Goal: Task Accomplishment & Management: Manage account settings

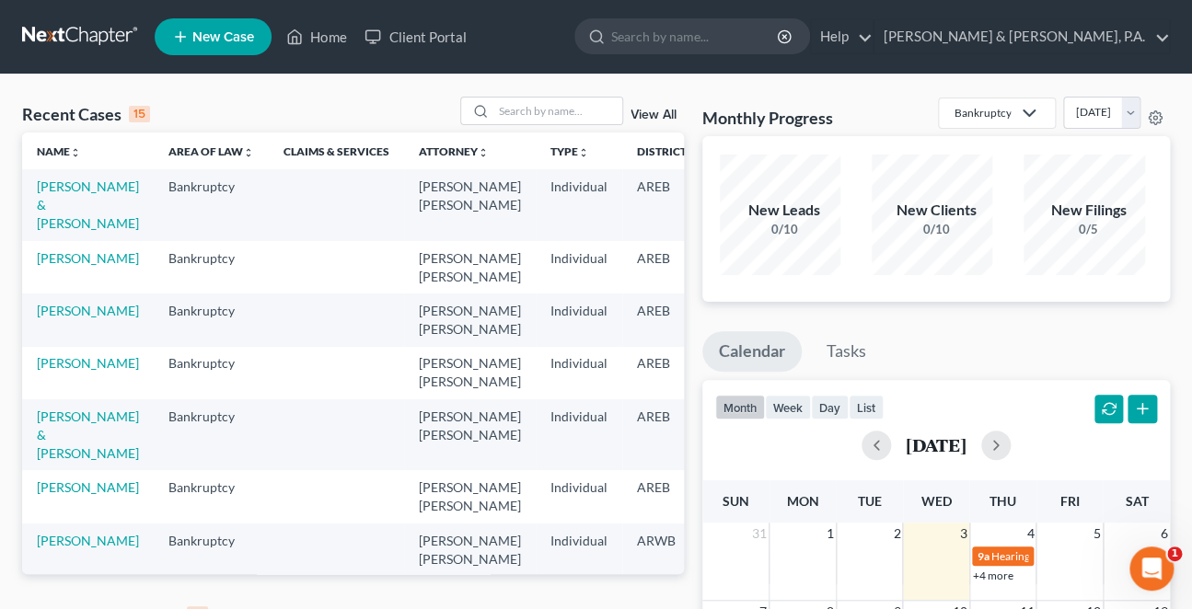
click at [658, 608] on link "View All" at bounding box center [653, 615] width 46 height 13
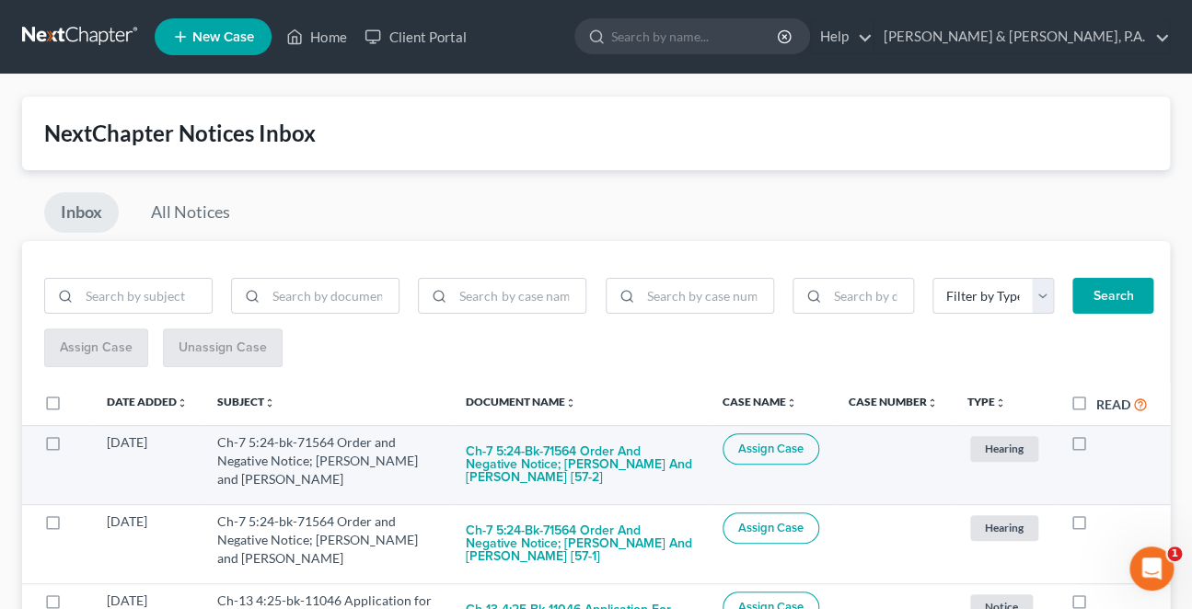
click at [1096, 447] on label at bounding box center [1096, 447] width 0 height 0
click at [1103, 433] on input "checkbox" at bounding box center [1109, 439] width 12 height 12
checkbox input "true"
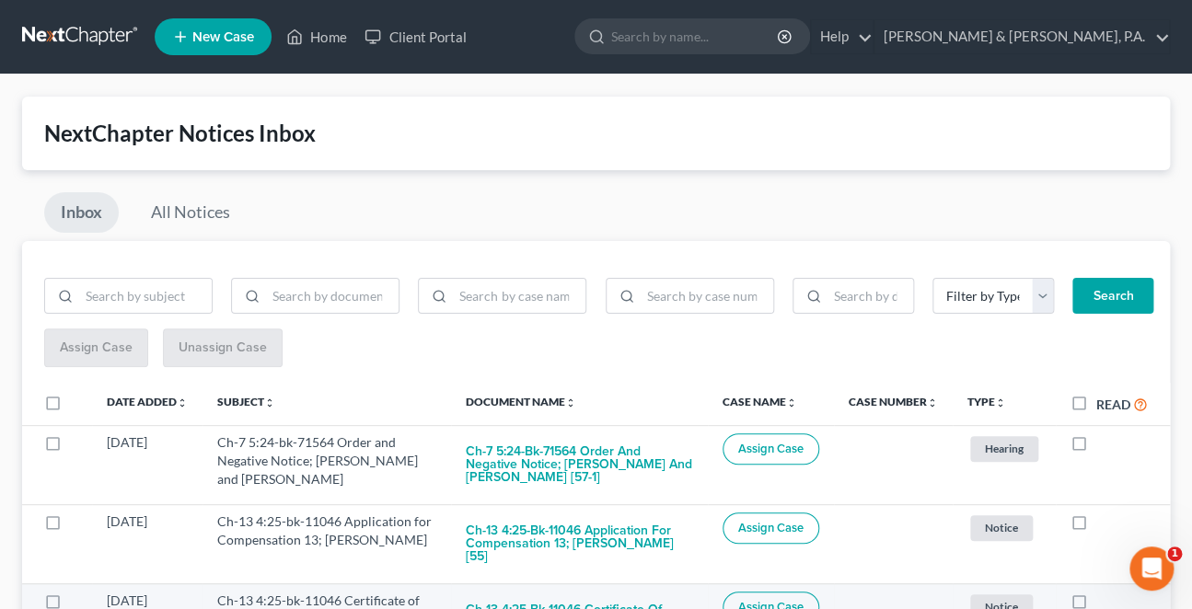
click at [1096, 606] on label at bounding box center [1096, 606] width 0 height 0
click at [1103, 592] on input "checkbox" at bounding box center [1109, 598] width 12 height 12
click at [1096, 606] on label at bounding box center [1096, 606] width 0 height 0
click at [1103, 592] on input "checkbox" at bounding box center [1109, 598] width 12 height 12
checkbox input "false"
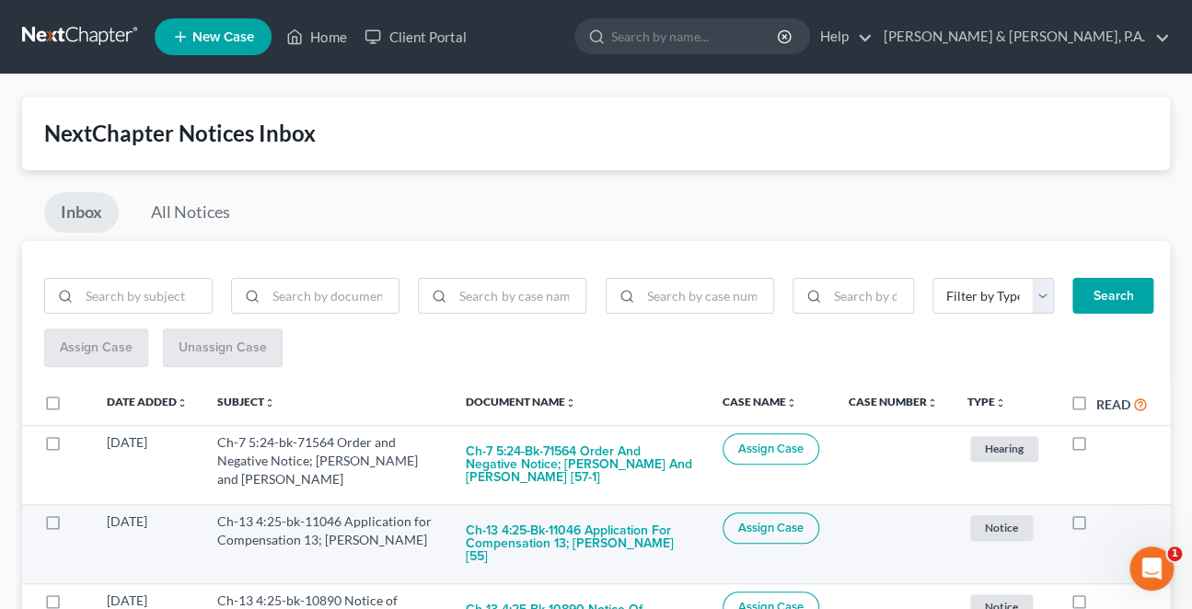
click at [1096, 526] on label at bounding box center [1096, 526] width 0 height 0
click at [1103, 513] on input "checkbox" at bounding box center [1109, 519] width 12 height 12
checkbox input "true"
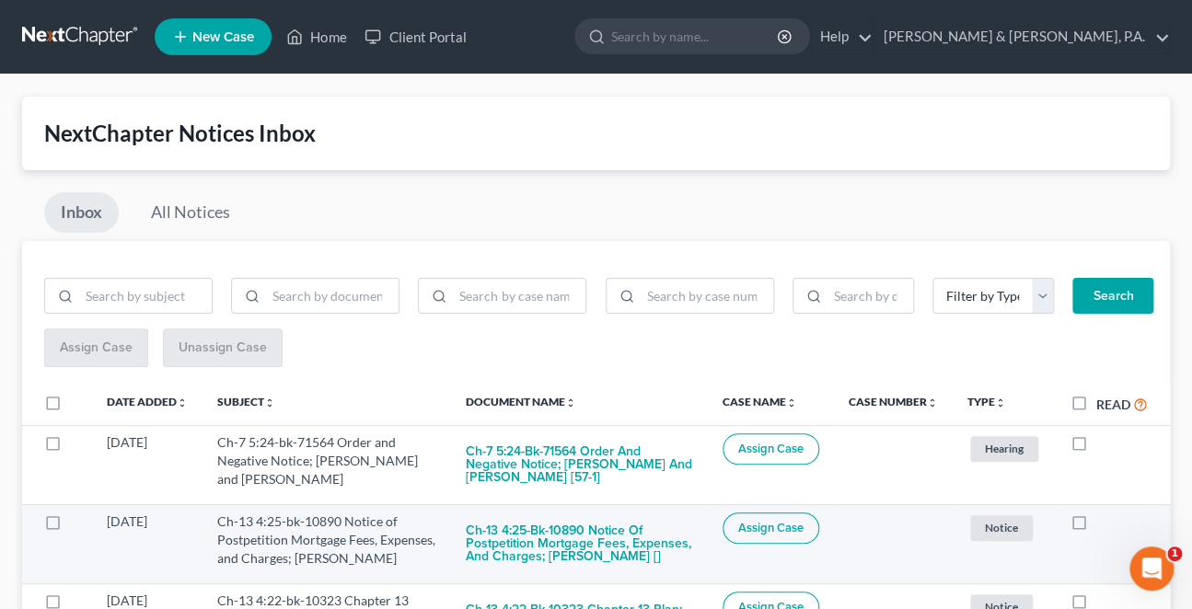
click at [1096, 526] on label at bounding box center [1096, 526] width 0 height 0
click at [1103, 513] on input "checkbox" at bounding box center [1109, 519] width 12 height 12
checkbox input "true"
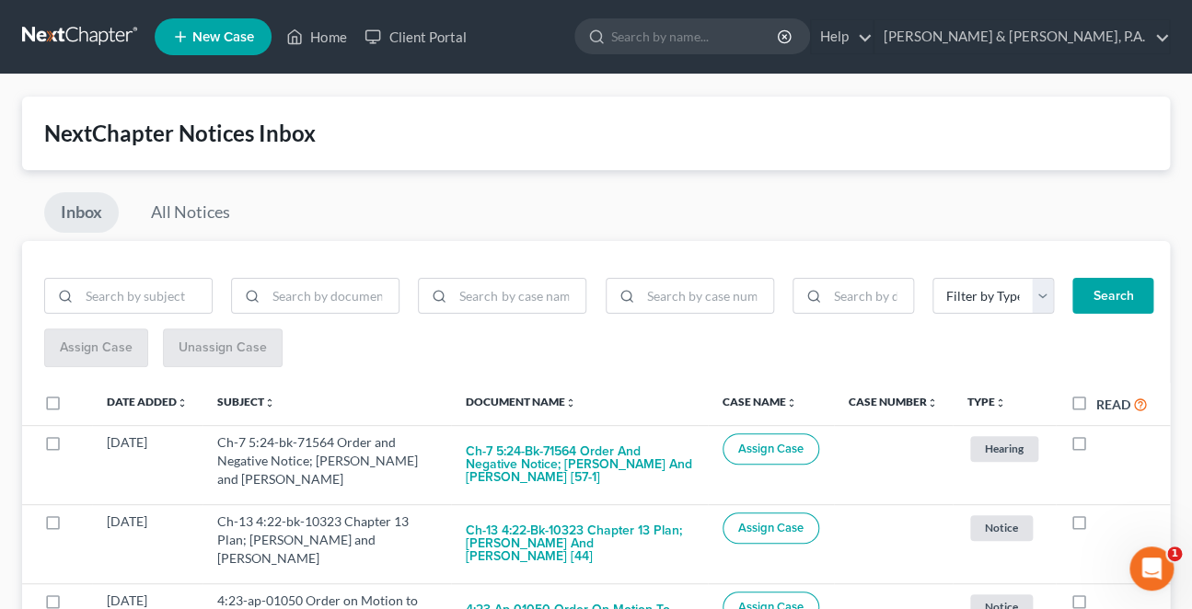
scroll to position [214, 0]
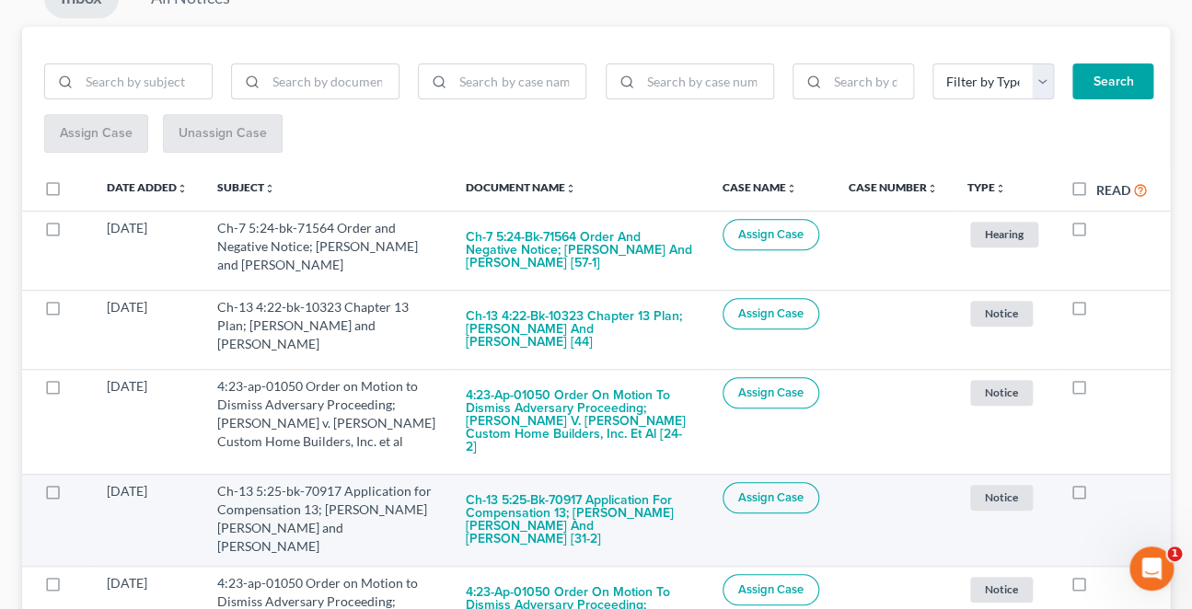
click at [1096, 496] on label at bounding box center [1096, 496] width 0 height 0
click at [1103, 482] on input "checkbox" at bounding box center [1109, 488] width 12 height 12
checkbox input "true"
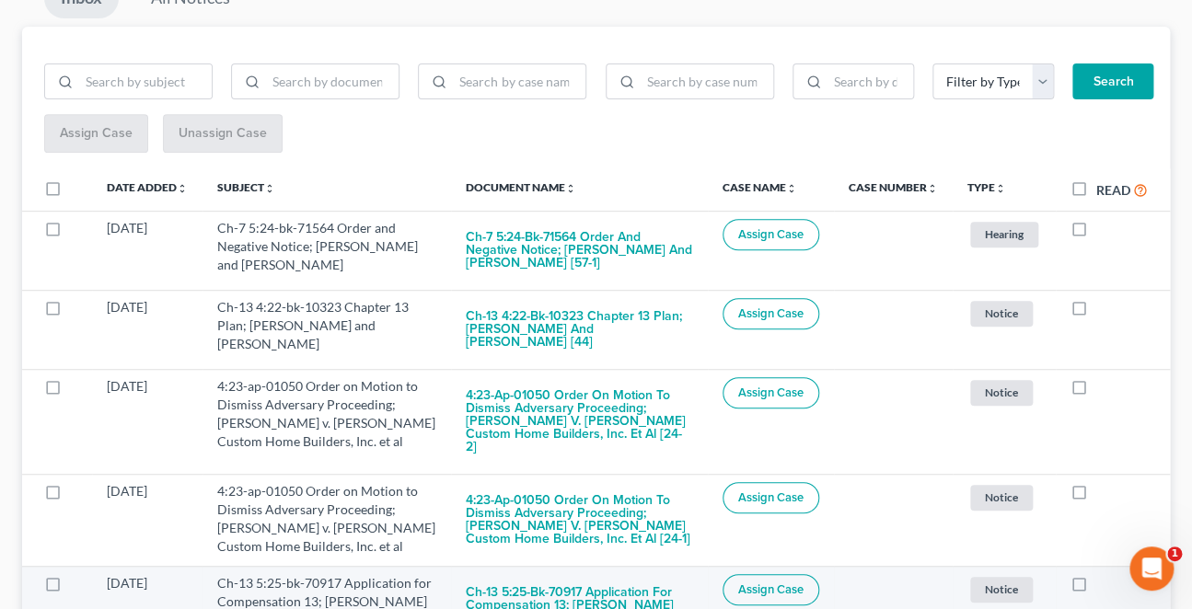
click at [1096, 588] on label at bounding box center [1096, 588] width 0 height 0
click at [1103, 574] on input "checkbox" at bounding box center [1109, 580] width 12 height 12
checkbox input "true"
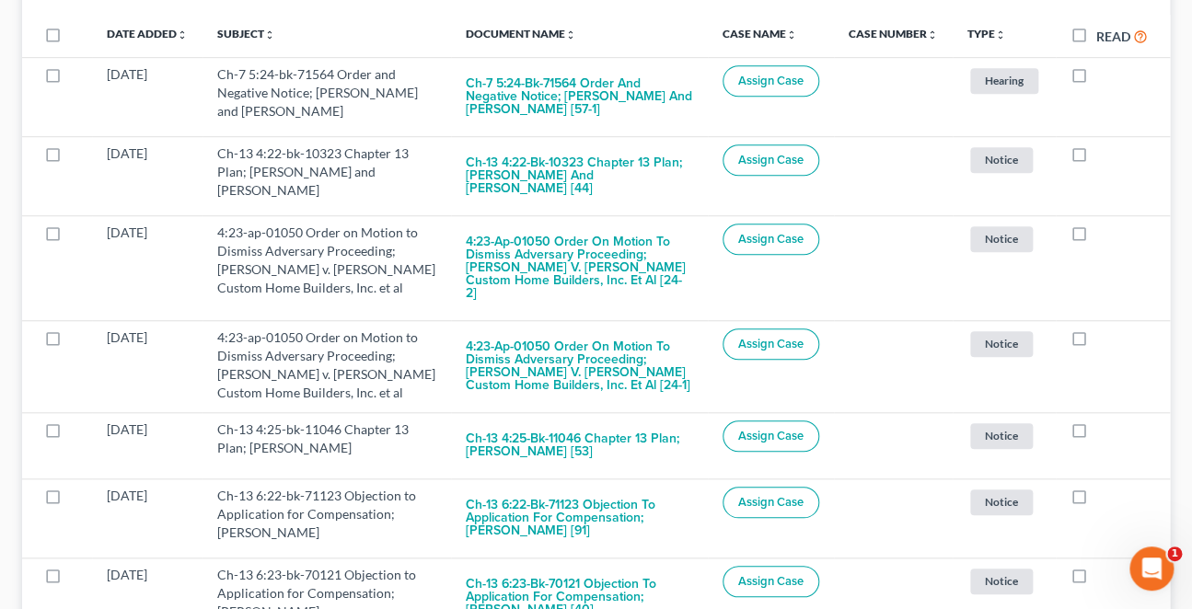
scroll to position [429, 0]
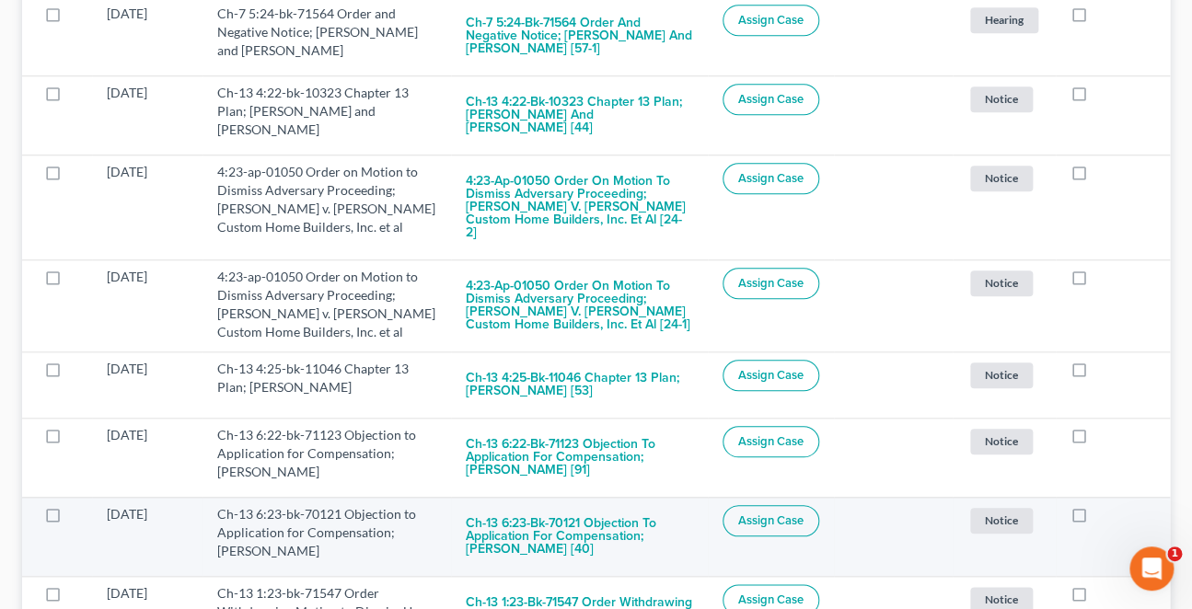
click at [1096, 519] on label at bounding box center [1096, 519] width 0 height 0
click at [1103, 505] on input "checkbox" at bounding box center [1109, 511] width 12 height 12
checkbox input "true"
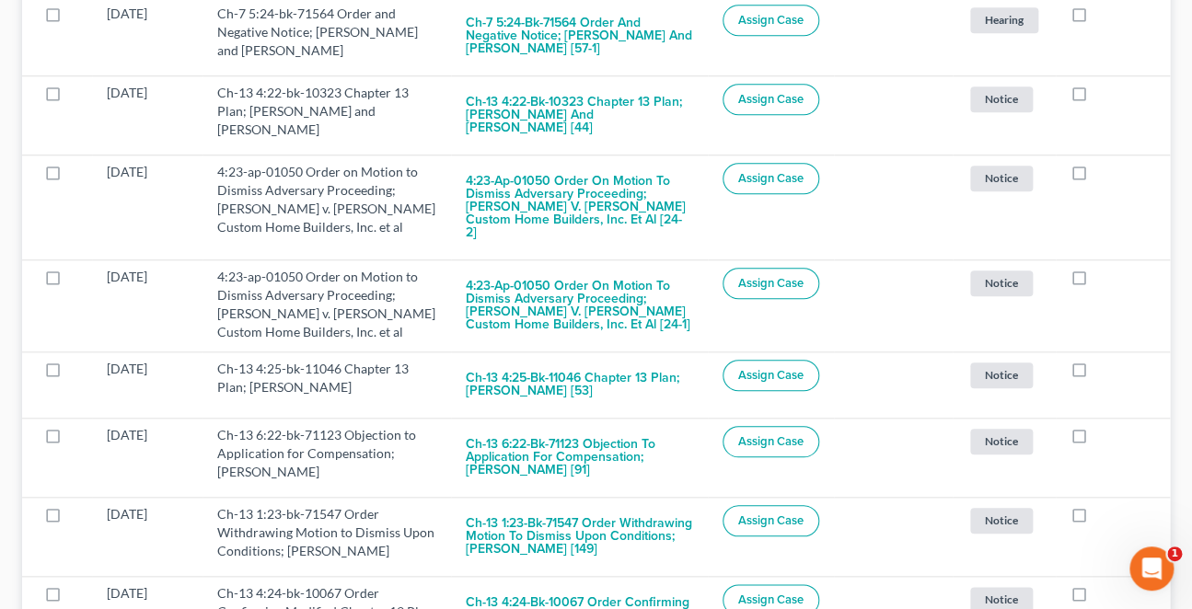
click at [1096, 519] on label at bounding box center [1096, 519] width 0 height 0
click at [1103, 505] on input "checkbox" at bounding box center [1109, 511] width 12 height 12
checkbox input "true"
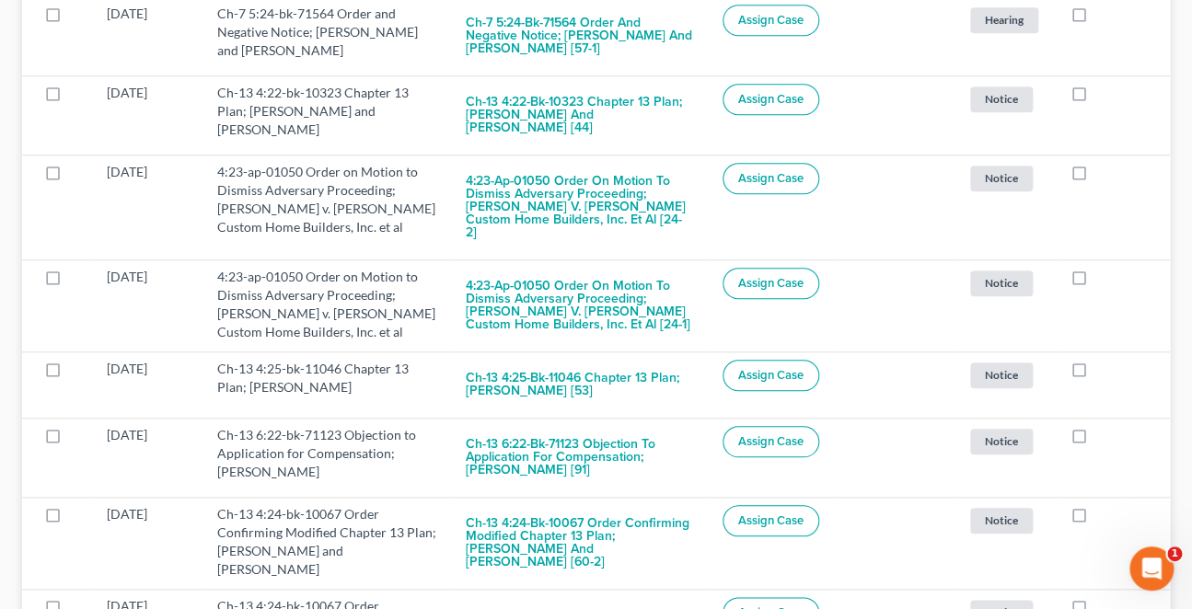
click at [1096, 519] on label at bounding box center [1096, 519] width 0 height 0
click at [1103, 505] on input "checkbox" at bounding box center [1109, 511] width 12 height 12
checkbox input "true"
click at [1096, 519] on label at bounding box center [1096, 519] width 0 height 0
click at [1103, 505] on input "checkbox" at bounding box center [1109, 511] width 12 height 12
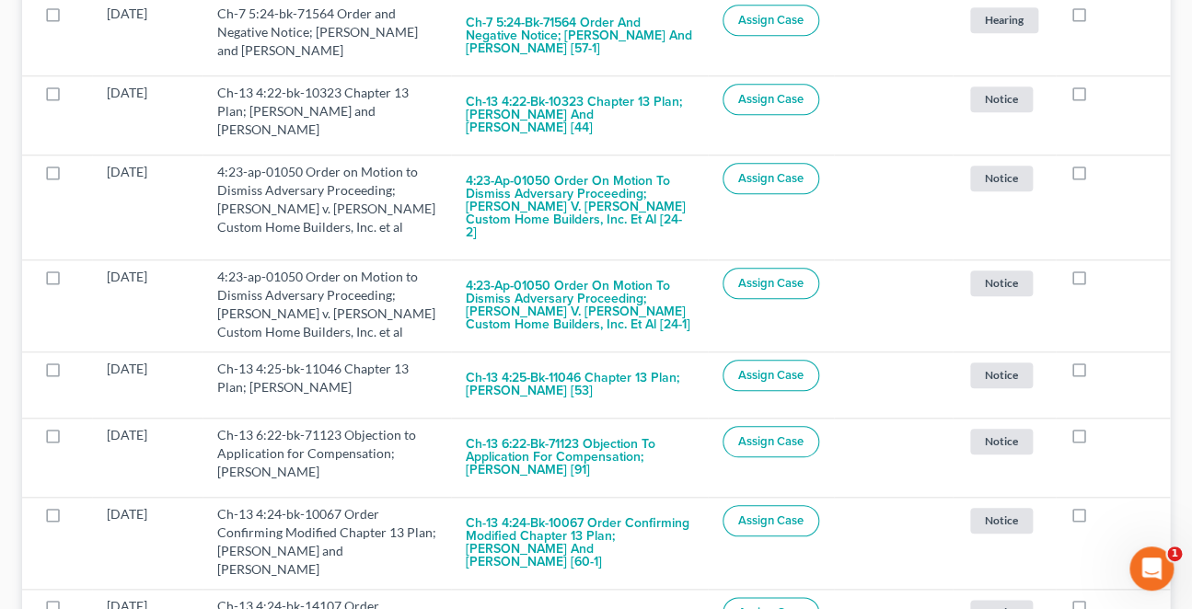
checkbox input "true"
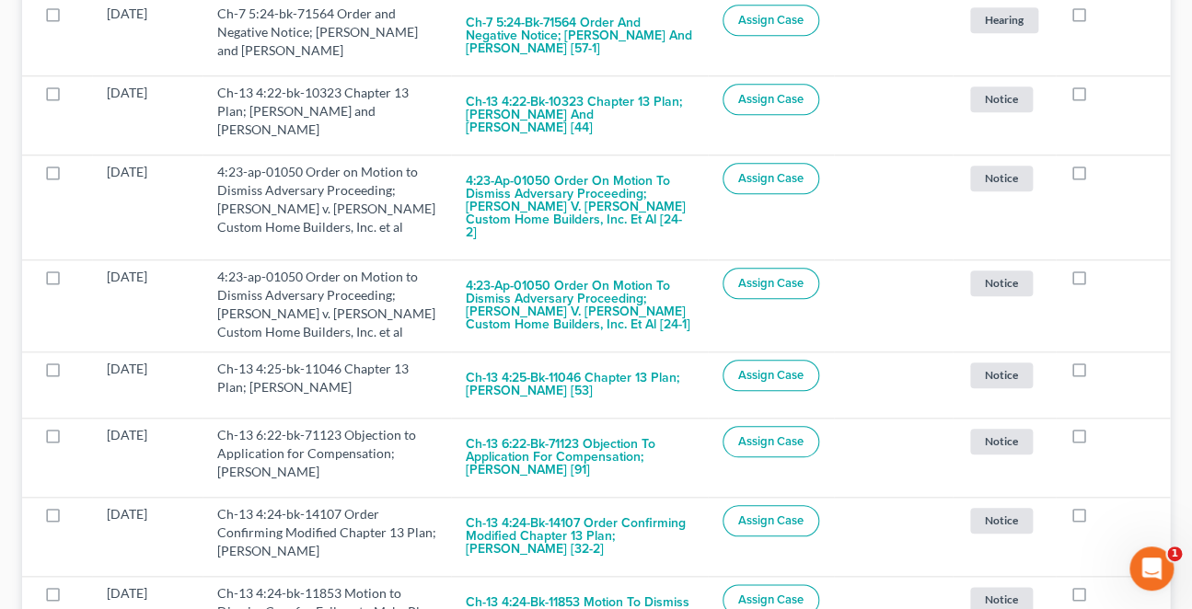
click at [1096, 519] on label at bounding box center [1096, 519] width 0 height 0
click at [1103, 505] on input "checkbox" at bounding box center [1109, 511] width 12 height 12
checkbox input "true"
click at [1096, 519] on label at bounding box center [1096, 519] width 0 height 0
click at [1103, 505] on input "checkbox" at bounding box center [1109, 511] width 12 height 12
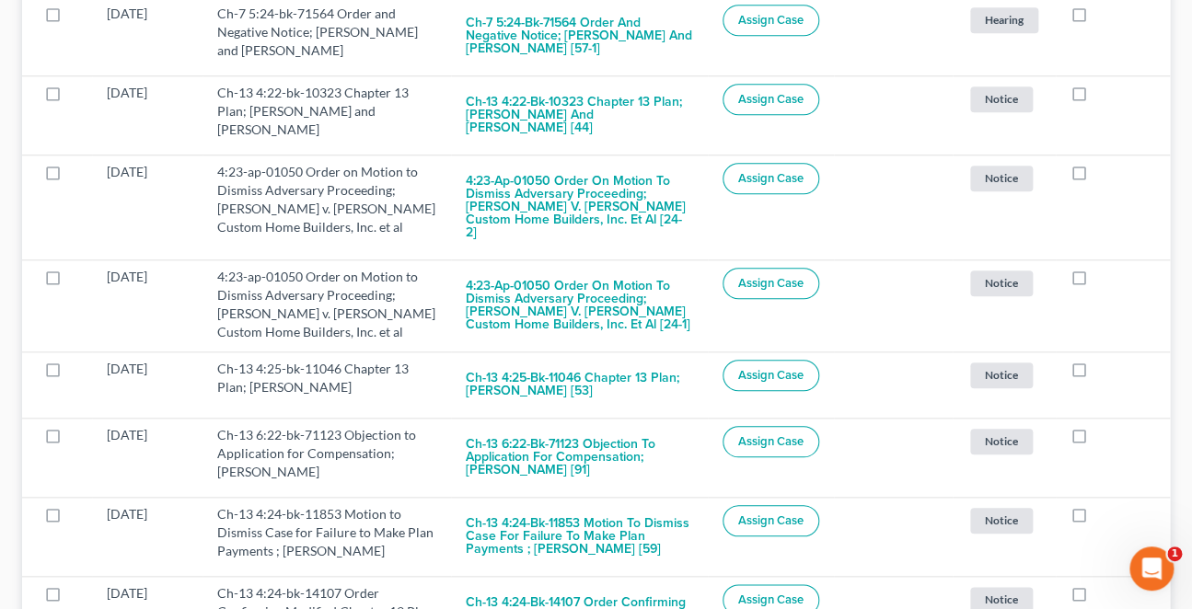
checkbox input "true"
click at [1096, 519] on label at bounding box center [1096, 519] width 0 height 0
click at [1103, 505] on input "checkbox" at bounding box center [1109, 511] width 12 height 12
checkbox input "true"
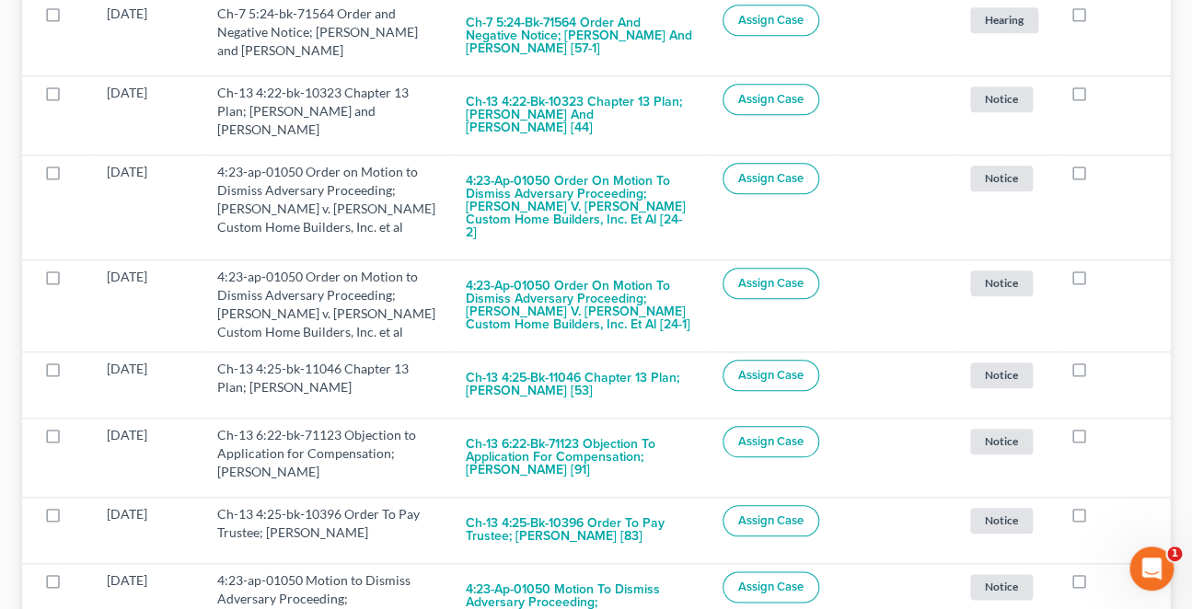
click at [1096, 519] on label at bounding box center [1096, 519] width 0 height 0
click at [1103, 505] on input "checkbox" at bounding box center [1109, 511] width 12 height 12
checkbox input "true"
